Goal: Task Accomplishment & Management: Complete application form

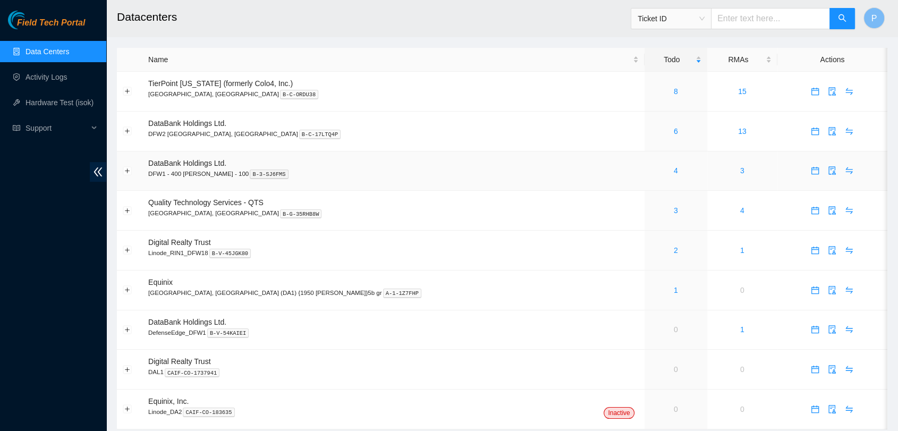
click at [650, 166] on div "4" at bounding box center [675, 171] width 51 height 12
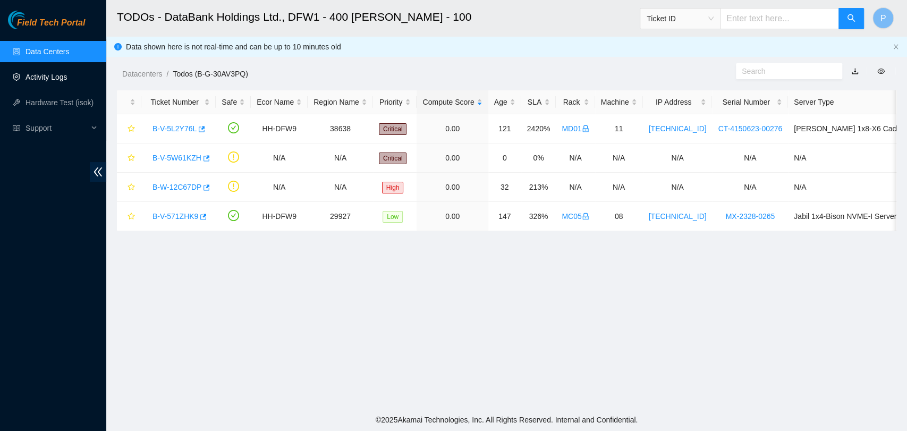
click at [37, 74] on link "Activity Logs" at bounding box center [46, 77] width 42 height 8
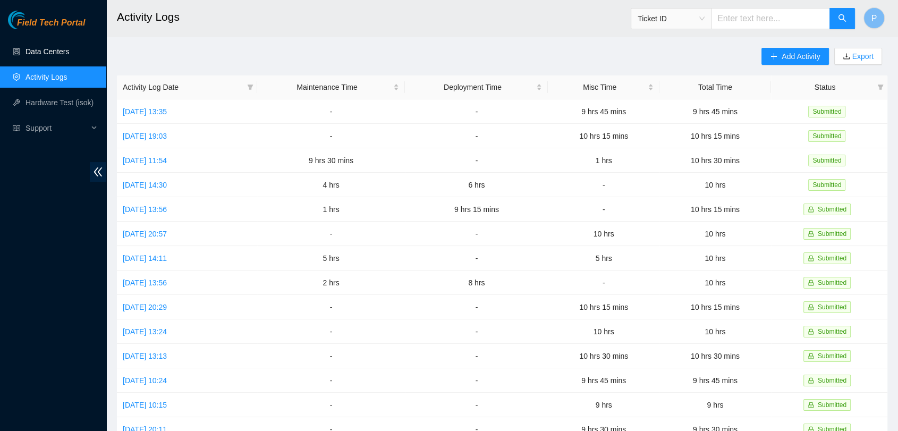
click at [62, 55] on link "Data Centers" at bounding box center [47, 51] width 44 height 8
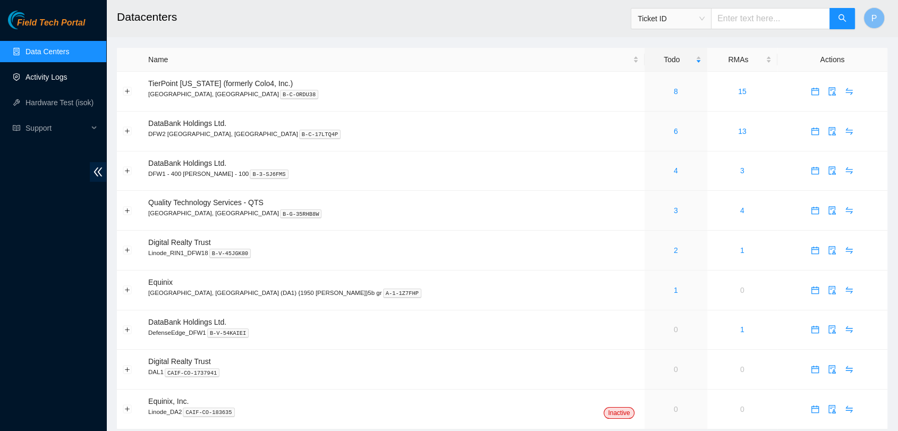
click at [67, 80] on link "Activity Logs" at bounding box center [46, 77] width 42 height 8
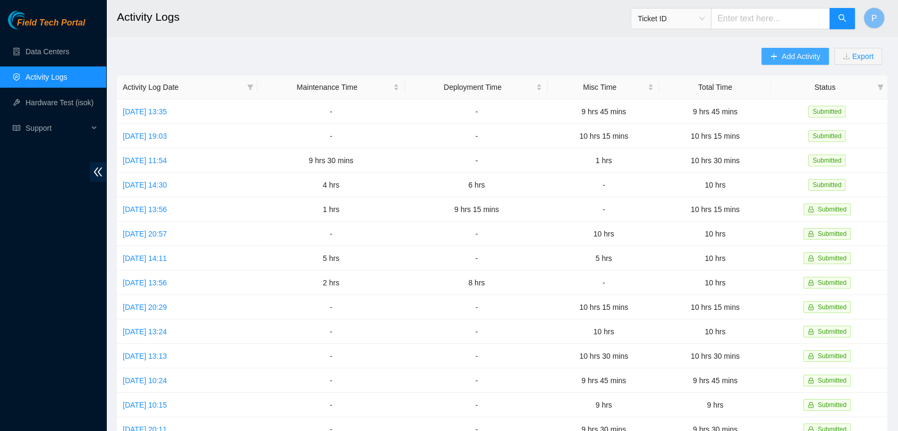
click at [800, 48] on button "Add Activity" at bounding box center [794, 56] width 67 height 17
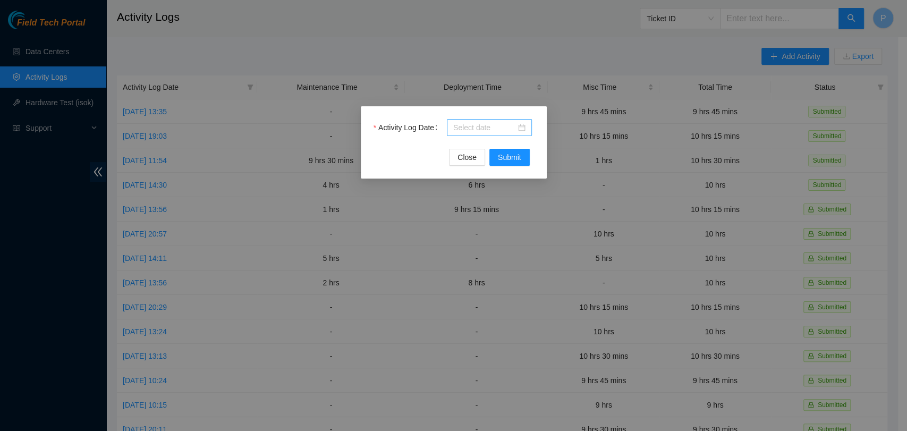
drag, startPoint x: 467, startPoint y: 116, endPoint x: 472, endPoint y: 118, distance: 5.5
click at [469, 116] on div "Activity Log Date Close Submit" at bounding box center [454, 142] width 186 height 72
click at [474, 124] on input "Activity Log Date" at bounding box center [484, 128] width 63 height 12
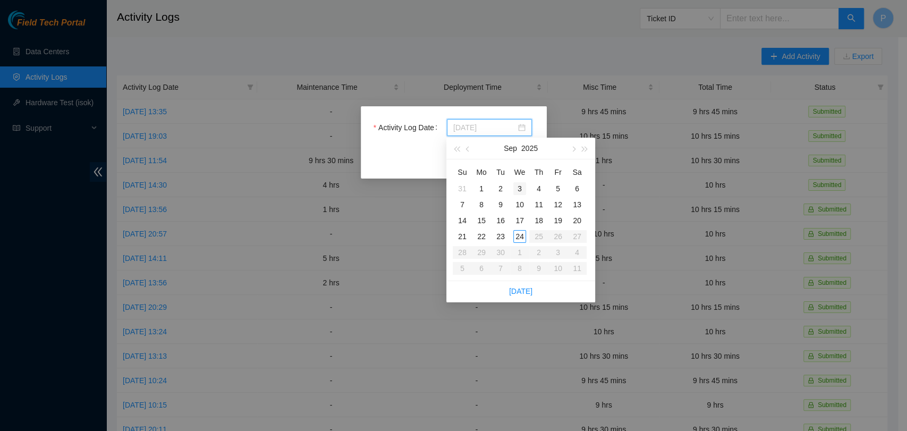
type input "2025-09-03"
type input "2025-09-02"
type input "2025-09-23"
click at [503, 238] on div "23" at bounding box center [500, 236] width 13 height 13
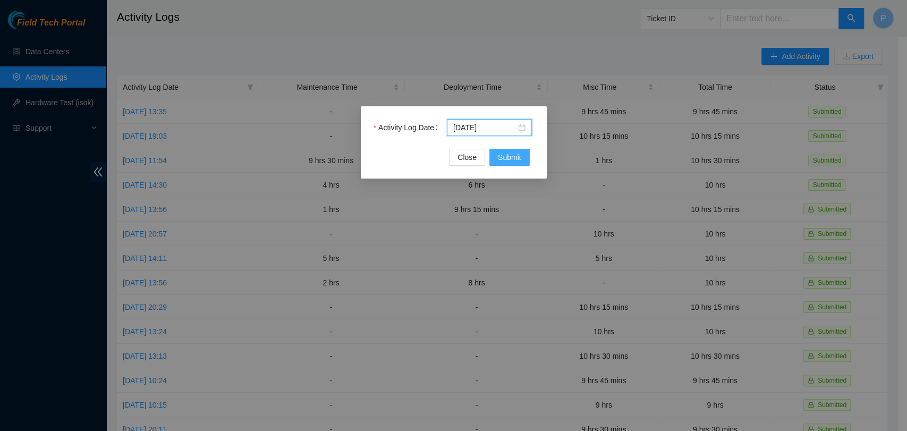
click at [517, 162] on span "Submit" at bounding box center [509, 157] width 23 height 12
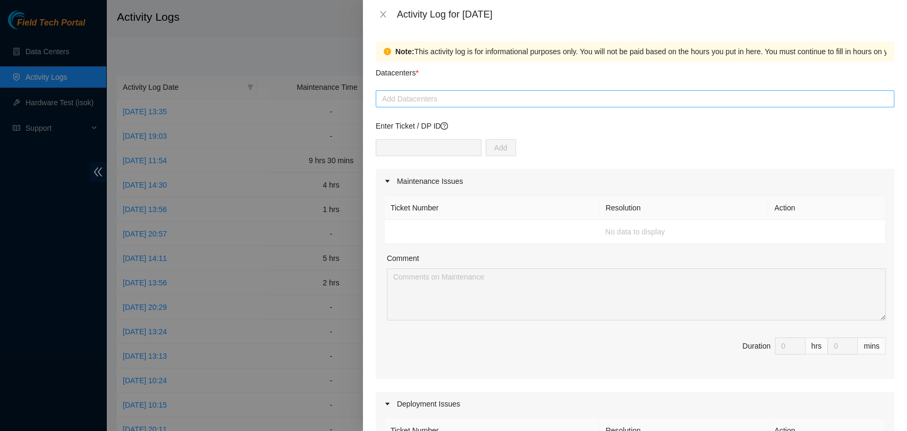
click at [523, 105] on div at bounding box center [634, 98] width 513 height 13
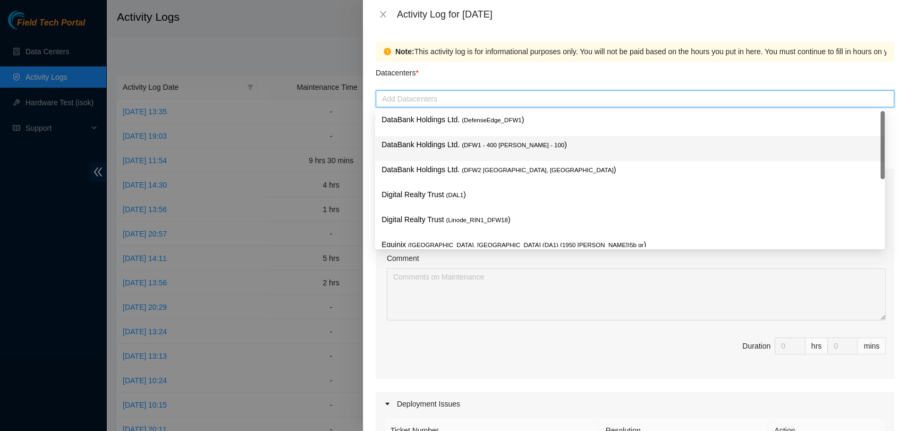
click at [571, 142] on p "DataBank Holdings Ltd. ( DFW1 - 400 S. Akard - 100 )" at bounding box center [629, 145] width 497 height 12
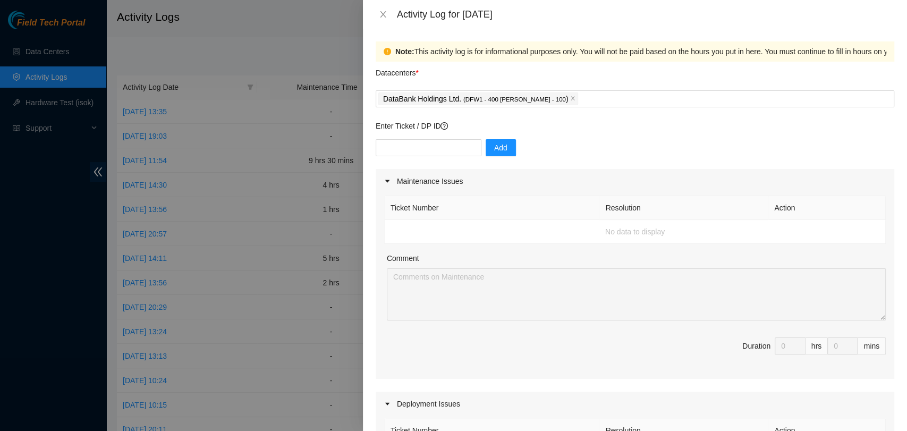
click at [447, 137] on div "Enter Ticket / DP ID Add" at bounding box center [634, 144] width 518 height 49
click at [448, 140] on input "text" at bounding box center [428, 147] width 106 height 17
paste input "DP78417"
type input "DP78417"
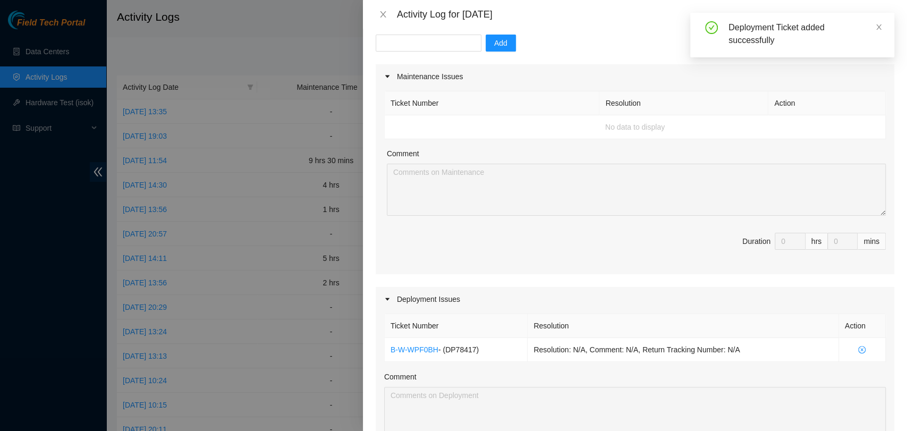
scroll to position [236, 0]
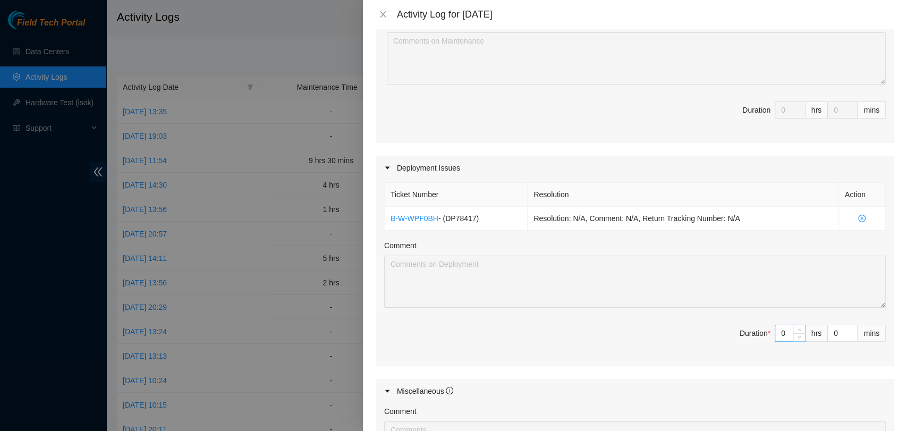
click at [780, 332] on input "0" at bounding box center [790, 333] width 30 height 16
type input "9"
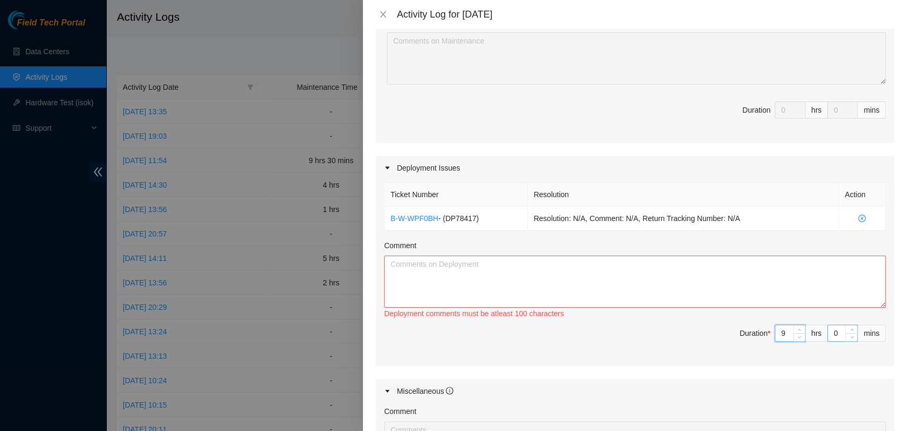
type input "9"
click at [827, 336] on input "0" at bounding box center [841, 333] width 29 height 16
type input "4"
type input "45"
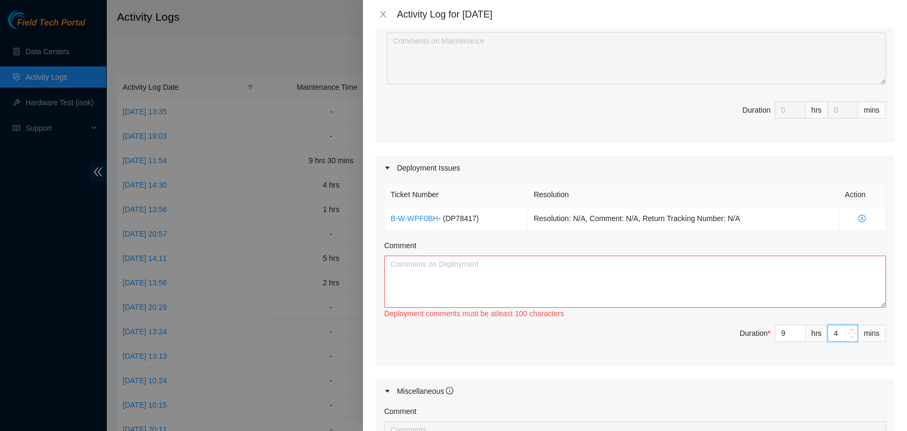
type input "45"
click at [687, 275] on textarea "Comment" at bounding box center [634, 281] width 501 height 52
paste textarea "Vural decommissioned (nuked) 10 servers in rack MC02 to repurpose their resourc…"
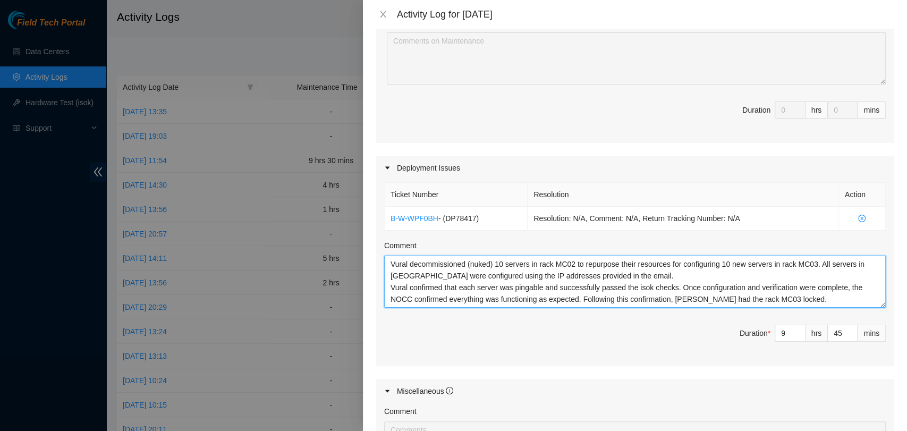
scroll to position [20, 0]
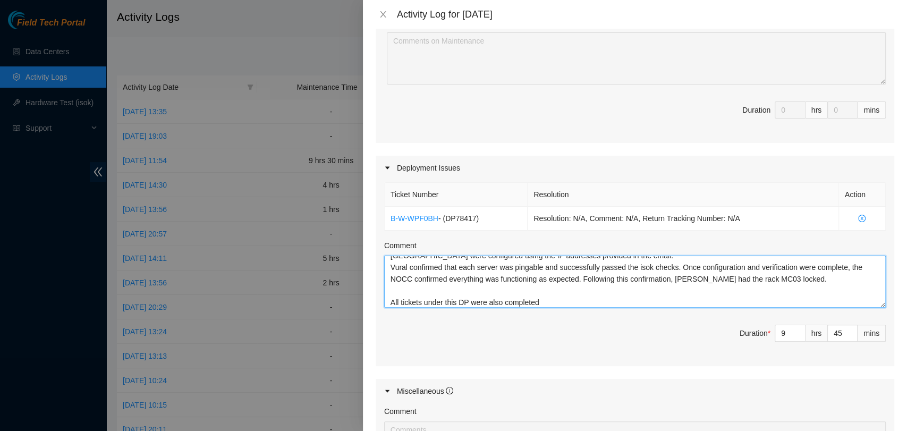
type textarea "Vural decommissioned (nuked) 10 servers in rack MC02 to repurpose their resourc…"
click at [618, 353] on div "Ticket Number Resolution Action B-W-WPF0BH - ( DP78417 ) Resolution: N/A, Comme…" at bounding box center [634, 272] width 518 height 185
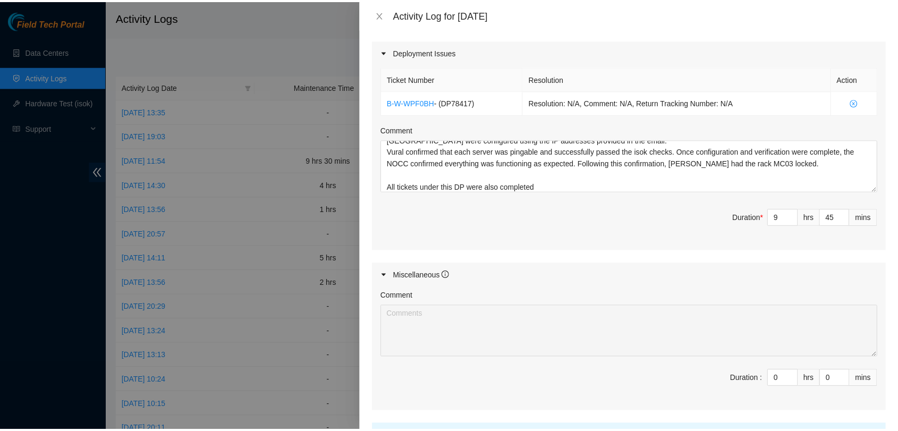
scroll to position [448, 0]
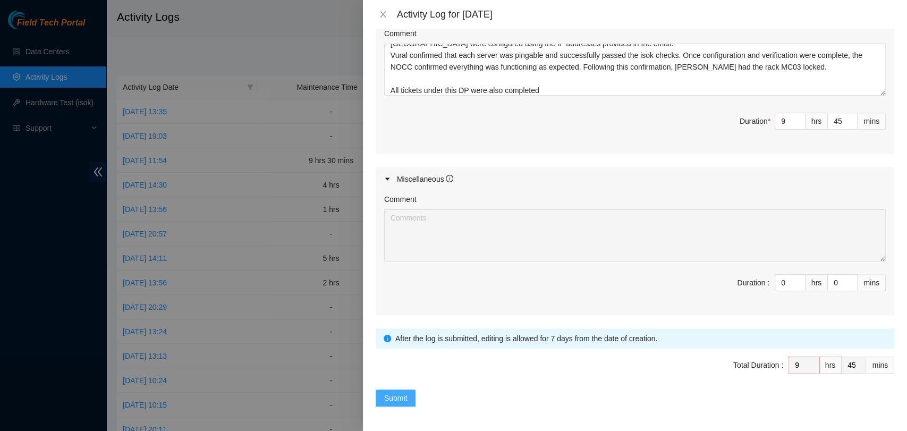
drag, startPoint x: 400, startPoint y: 389, endPoint x: 410, endPoint y: 388, distance: 9.6
click at [403, 390] on button "Submit" at bounding box center [395, 397] width 40 height 17
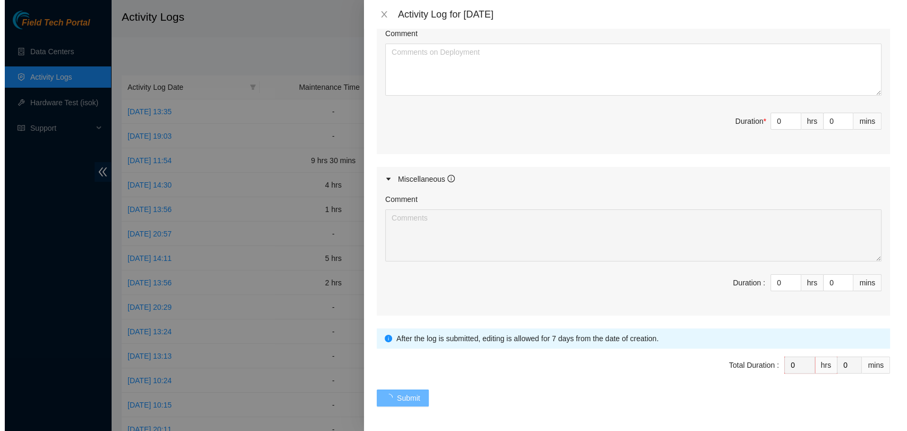
scroll to position [0, 0]
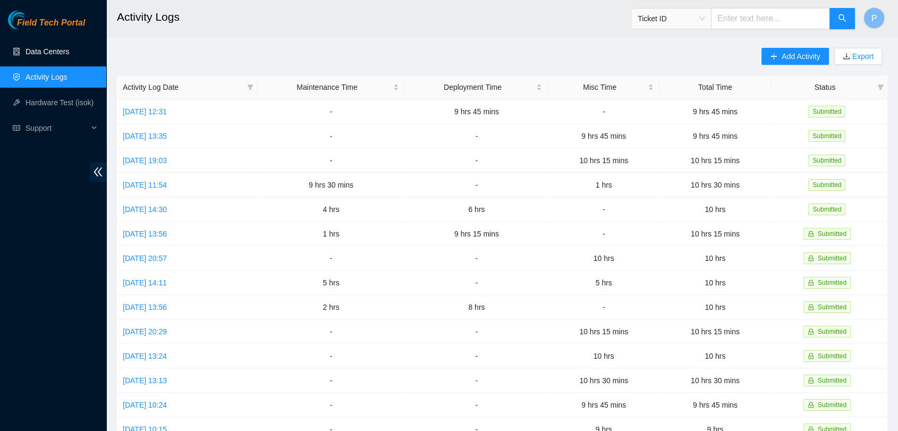
click at [69, 51] on link "Data Centers" at bounding box center [47, 51] width 44 height 8
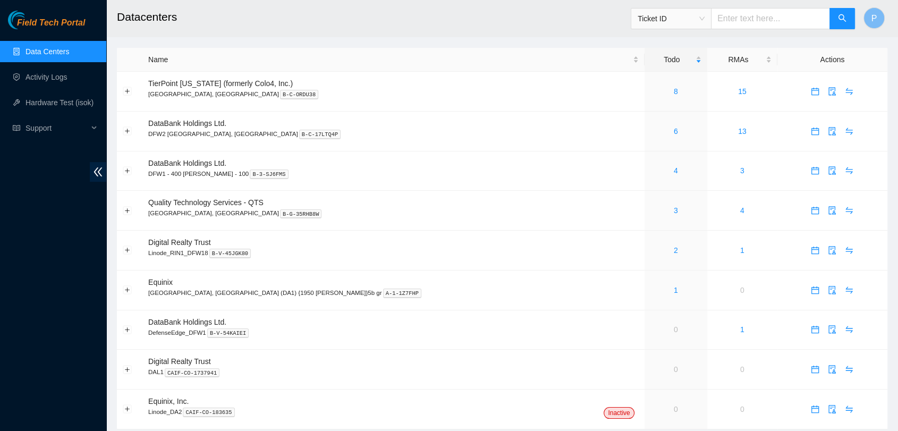
click at [69, 51] on link "Data Centers" at bounding box center [47, 51] width 44 height 8
click at [69, 55] on link "Data Centers" at bounding box center [47, 51] width 44 height 8
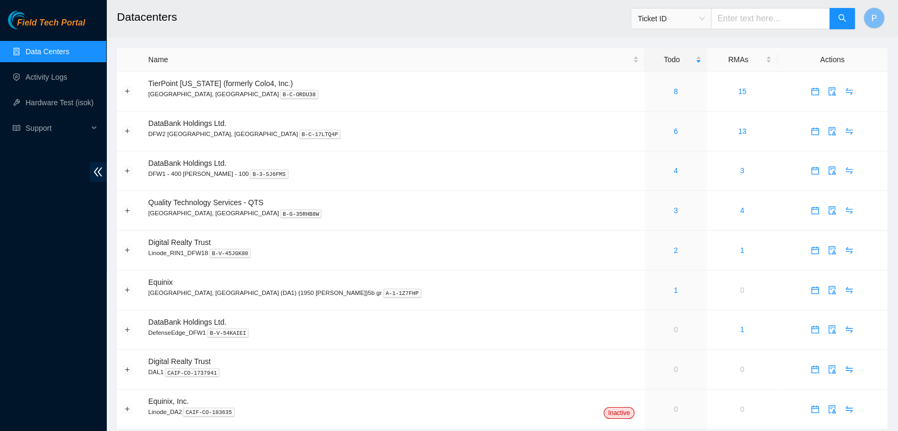
click at [69, 56] on link "Data Centers" at bounding box center [47, 51] width 44 height 8
click at [650, 172] on div "4" at bounding box center [675, 171] width 51 height 12
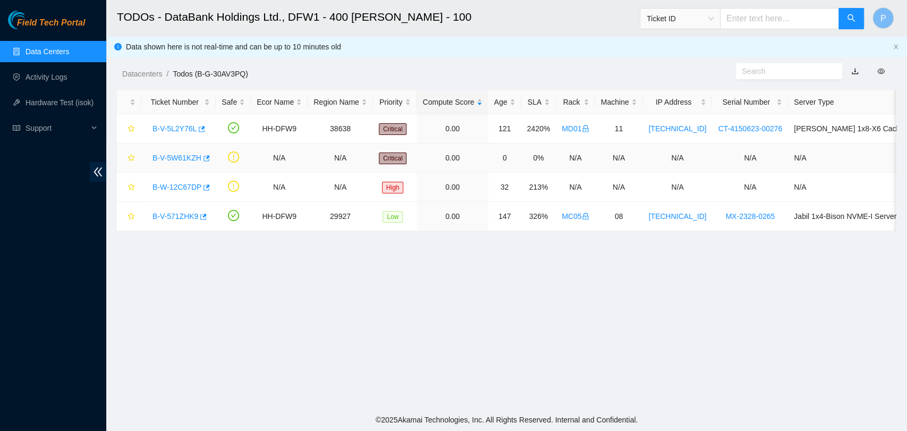
click at [182, 156] on link "B-V-5W61KZH" at bounding box center [176, 157] width 49 height 8
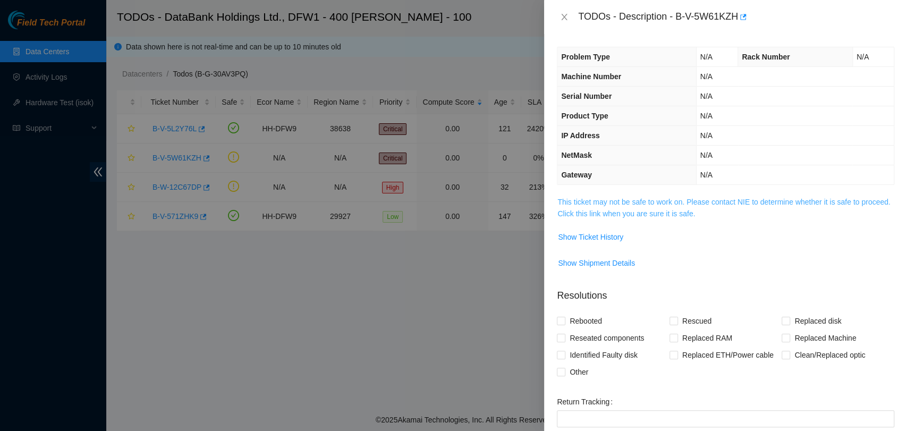
click at [625, 214] on link "This ticket may not be safe to work on. Please contact NIE to determine whether…" at bounding box center [723, 208] width 332 height 20
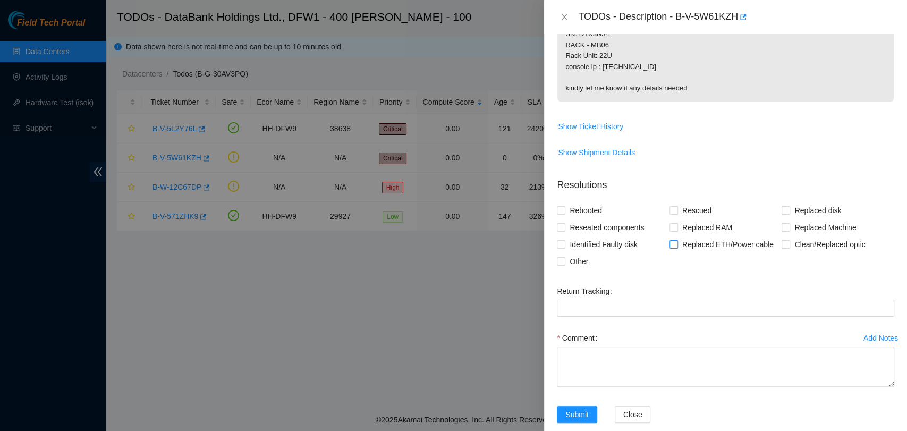
scroll to position [225, 0]
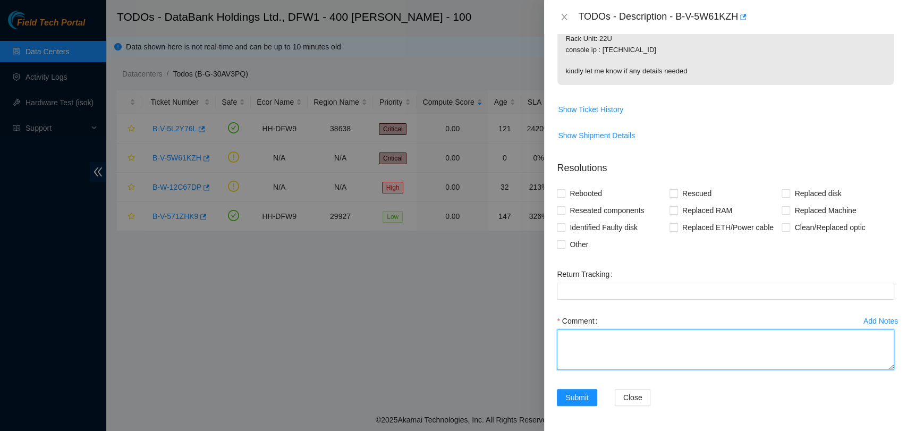
click at [653, 349] on textarea "Comment" at bounding box center [725, 349] width 337 height 40
paste textarea "Added two 480Gb drives to the listed server and received confirmation from Vara…"
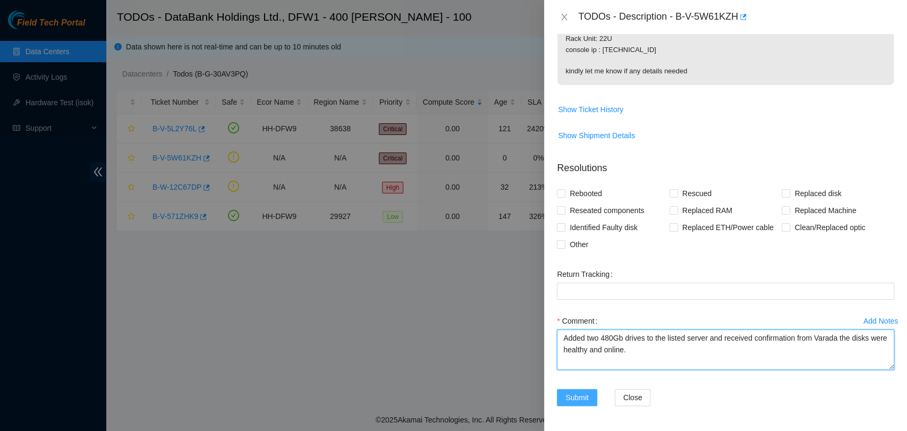
type textarea "Added two 480Gb drives to the listed server and received confirmation from Vara…"
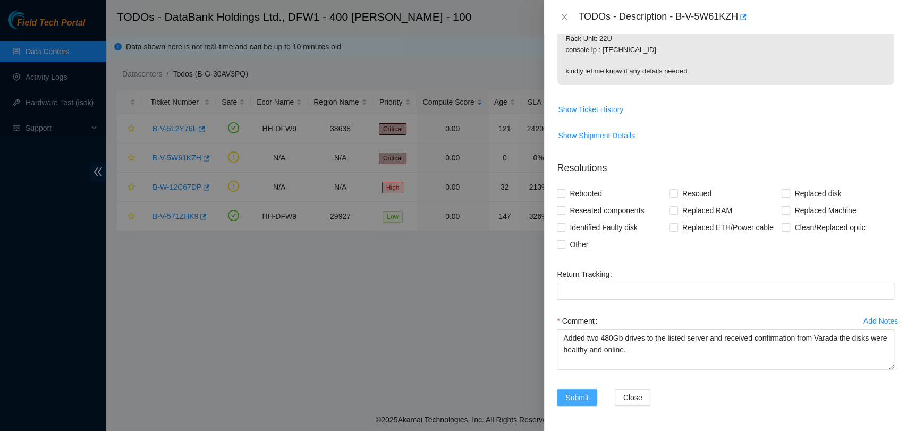
click at [581, 389] on button "Submit" at bounding box center [577, 397] width 40 height 17
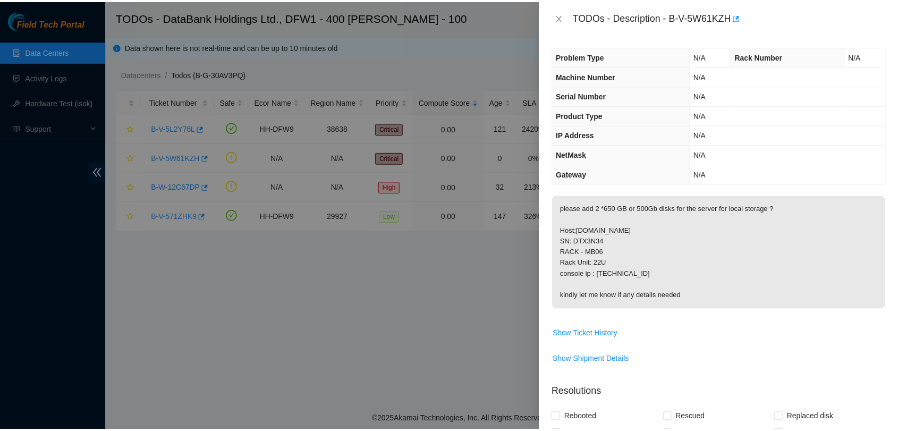
scroll to position [0, 0]
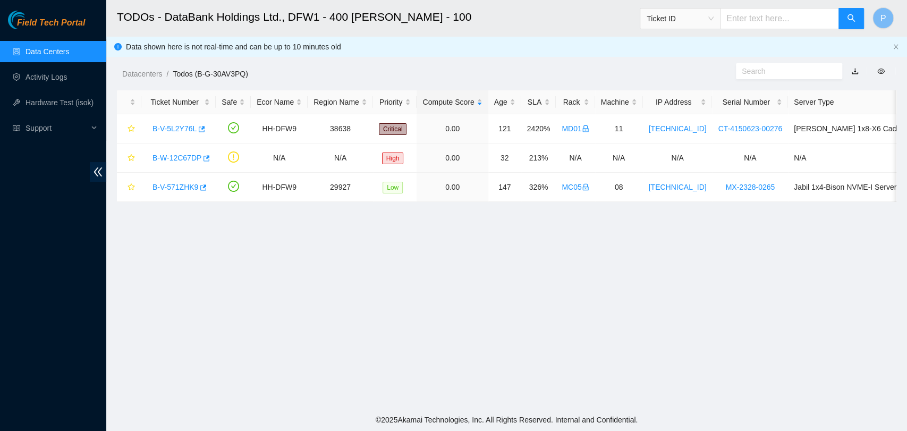
click at [69, 47] on link "Data Centers" at bounding box center [47, 51] width 44 height 8
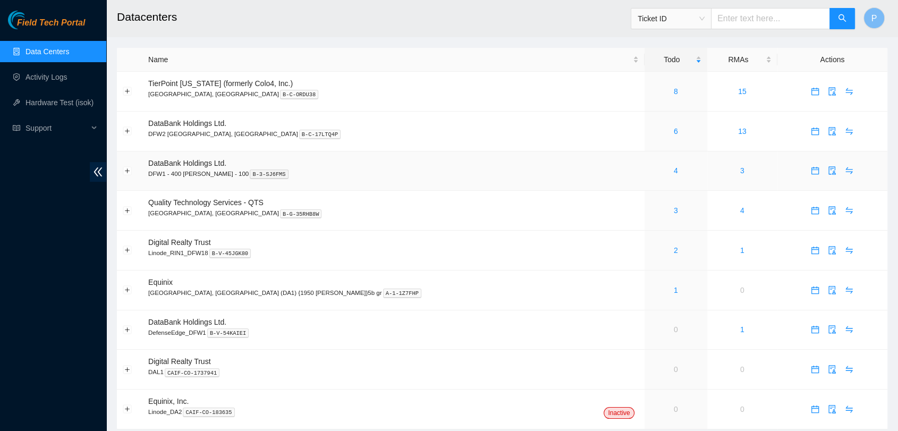
click at [650, 171] on div "4" at bounding box center [675, 171] width 51 height 12
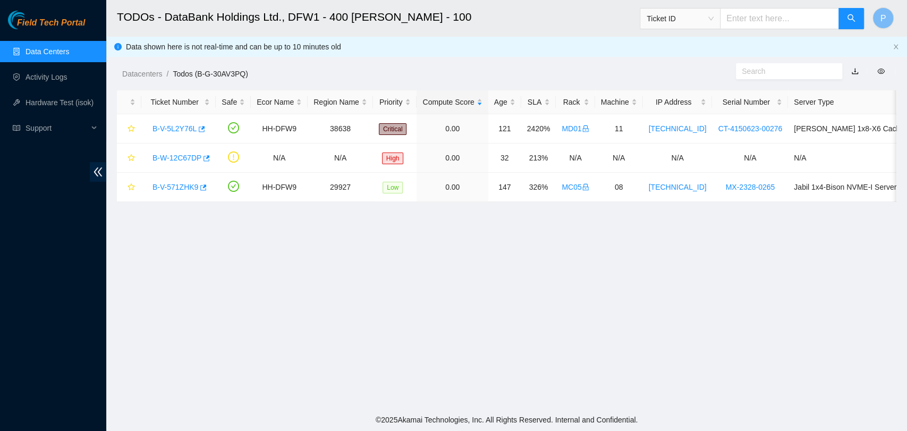
click at [69, 48] on link "Data Centers" at bounding box center [47, 51] width 44 height 8
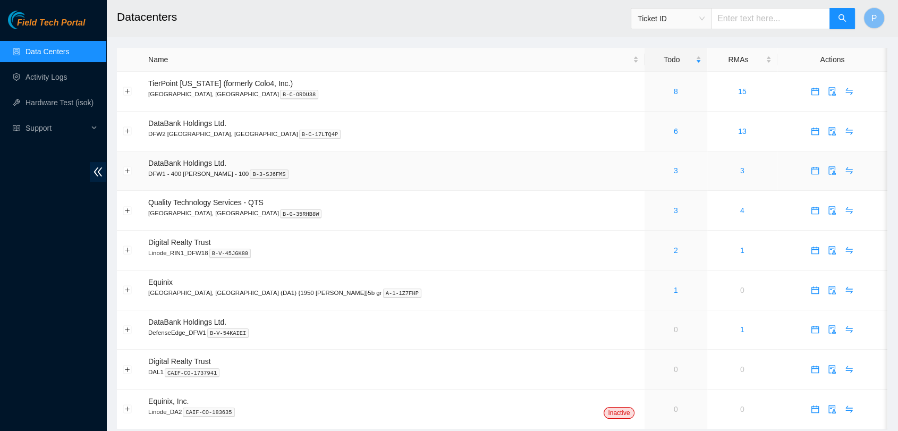
click at [644, 160] on td "3" at bounding box center [675, 171] width 63 height 40
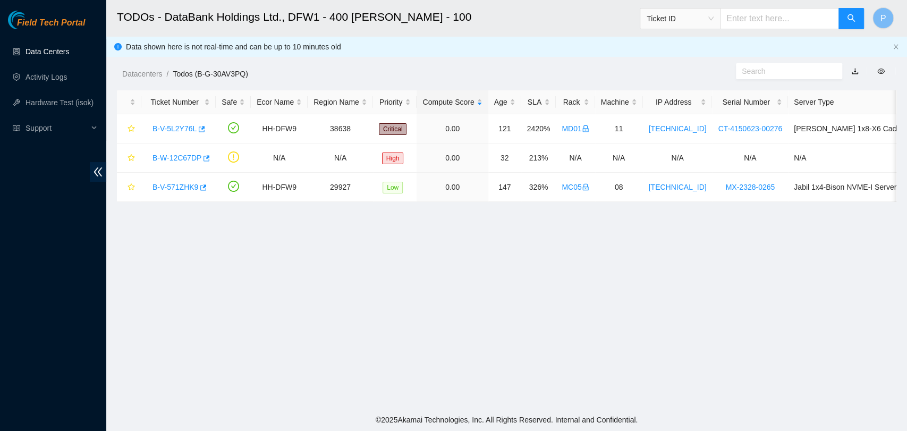
click at [67, 55] on link "Data Centers" at bounding box center [47, 51] width 44 height 8
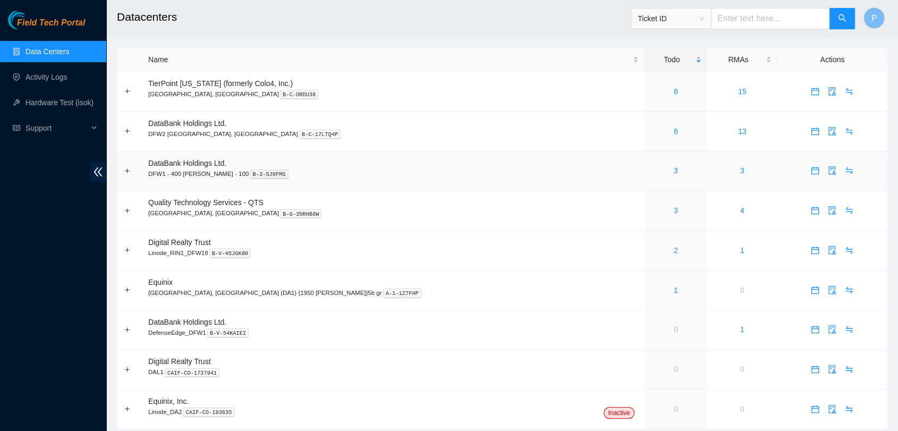
click at [650, 174] on div "3" at bounding box center [675, 171] width 51 height 12
